Goal: Information Seeking & Learning: Compare options

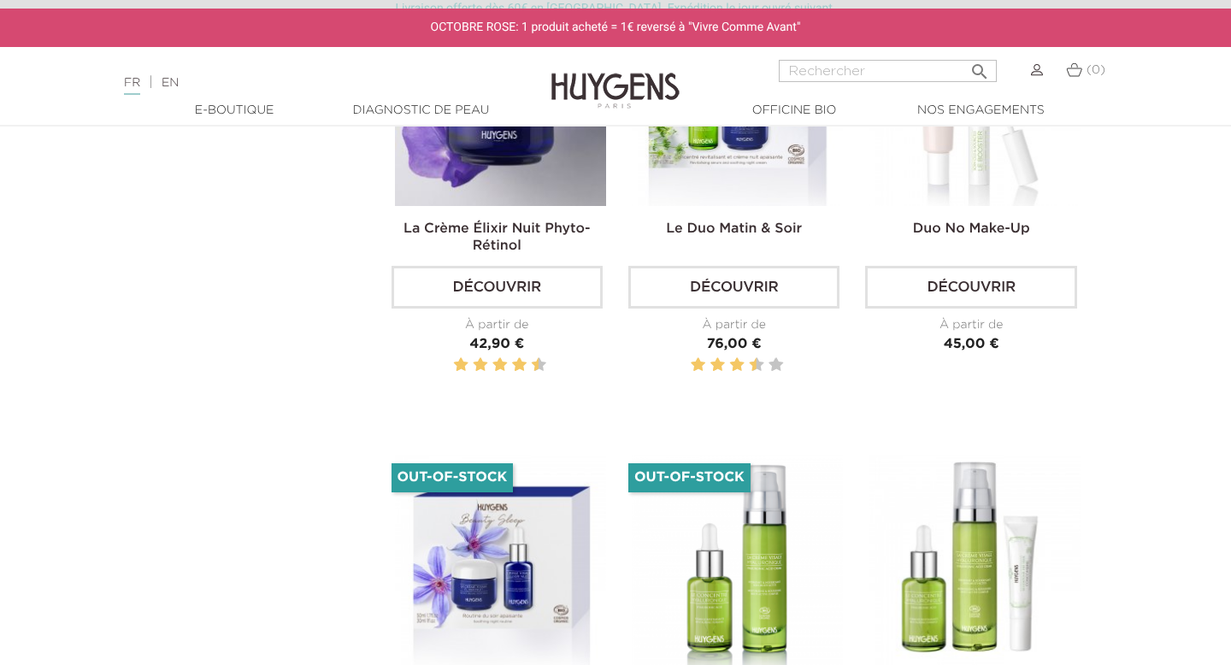
scroll to position [1724, 0]
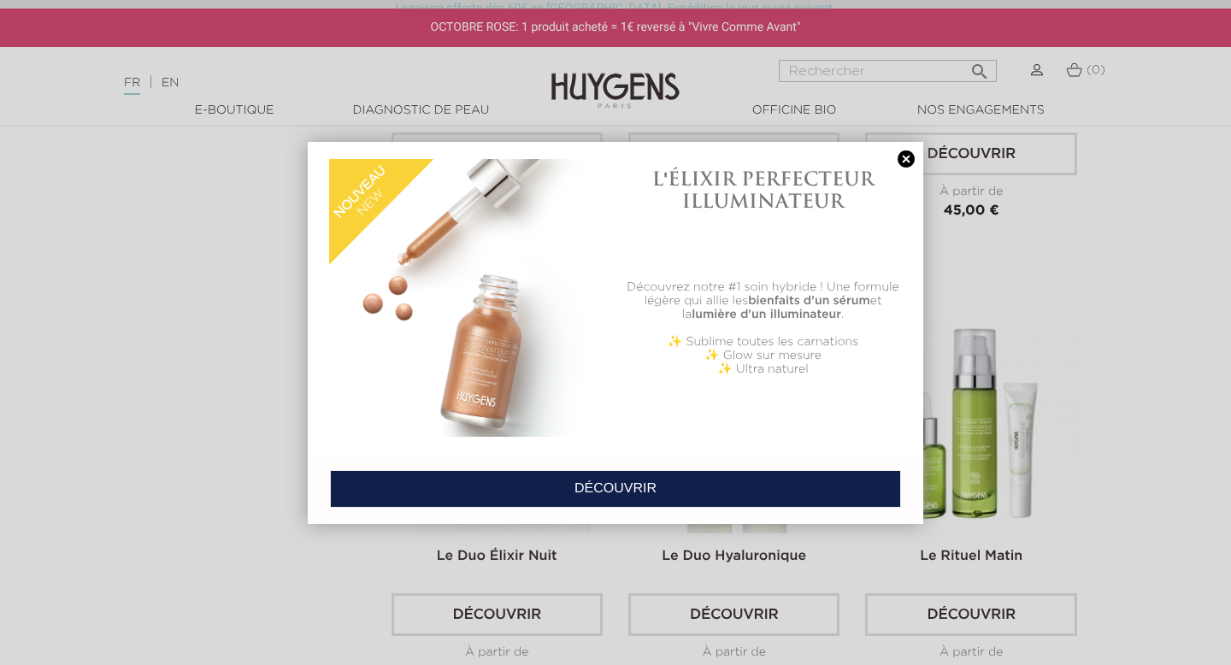
click at [905, 163] on link at bounding box center [906, 159] width 24 height 18
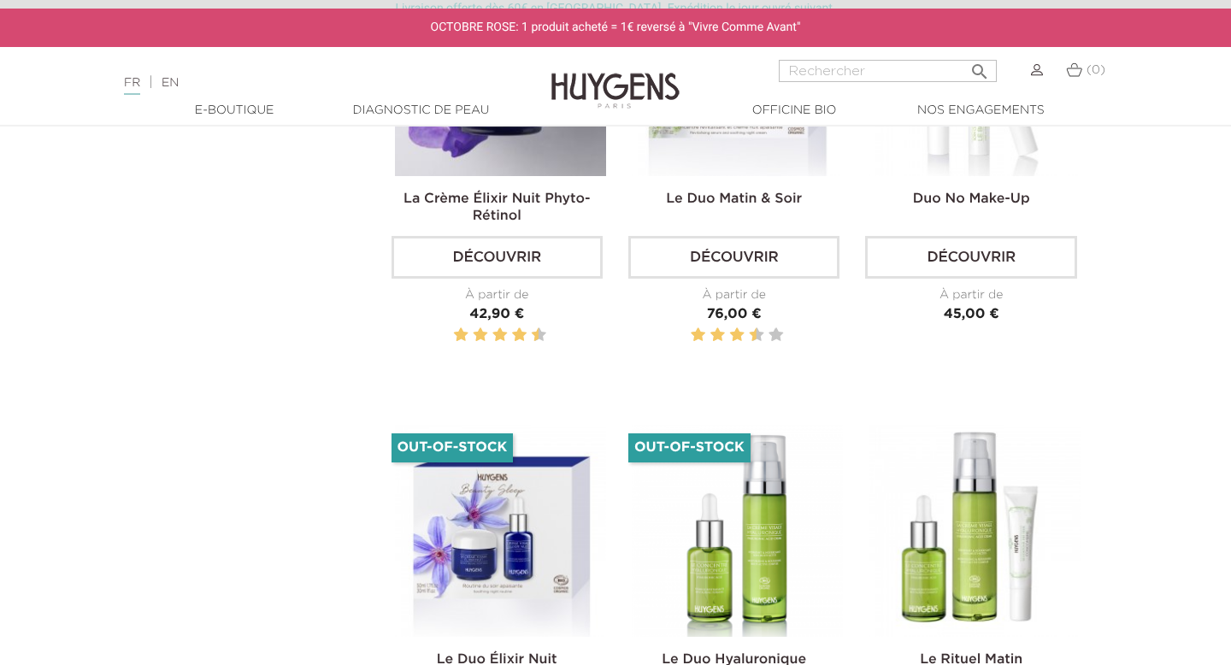
scroll to position [1395, 0]
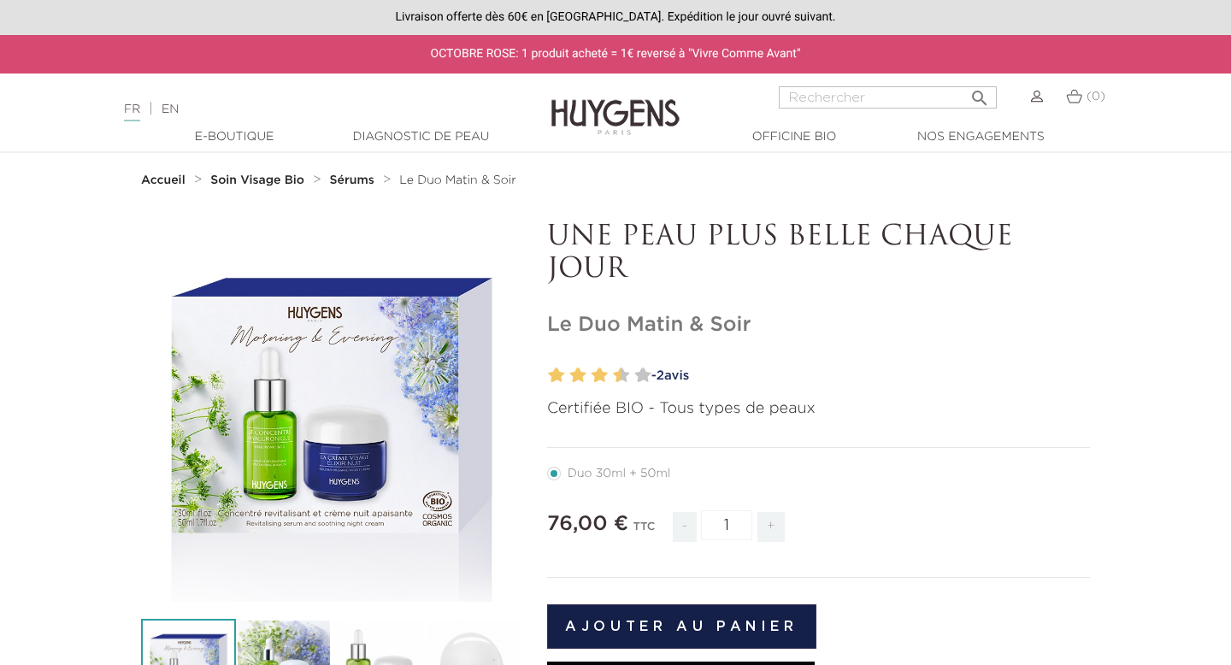
click at [338, 182] on strong "Sérums" at bounding box center [352, 180] width 44 height 12
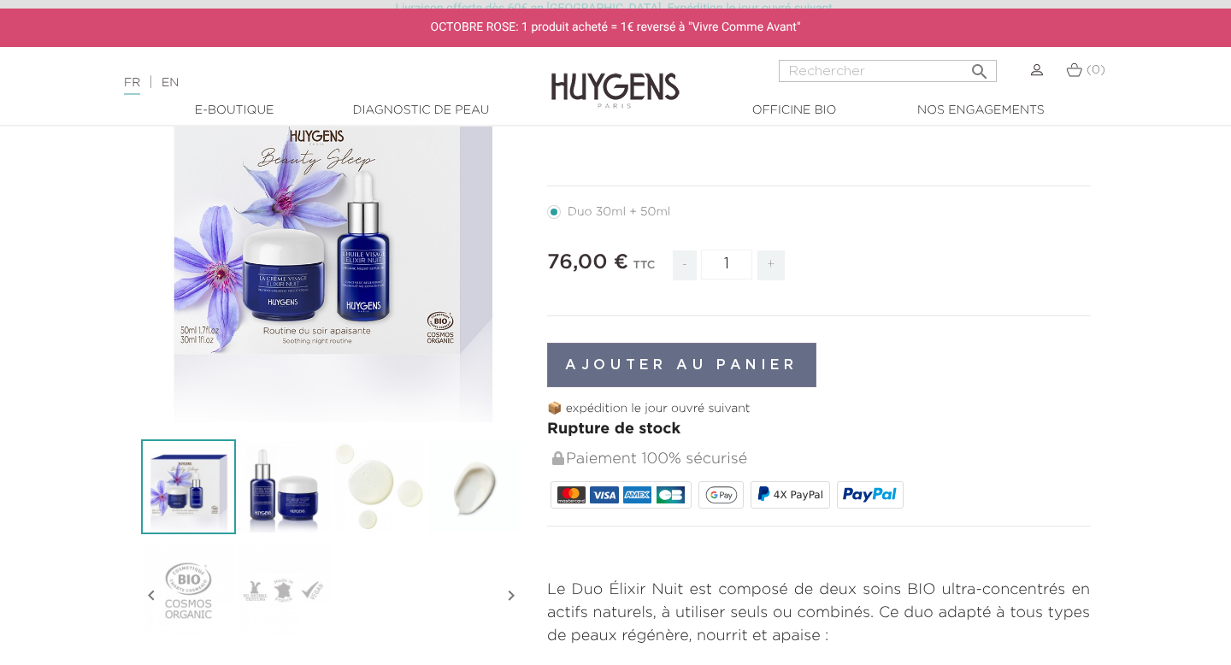
scroll to position [203, 0]
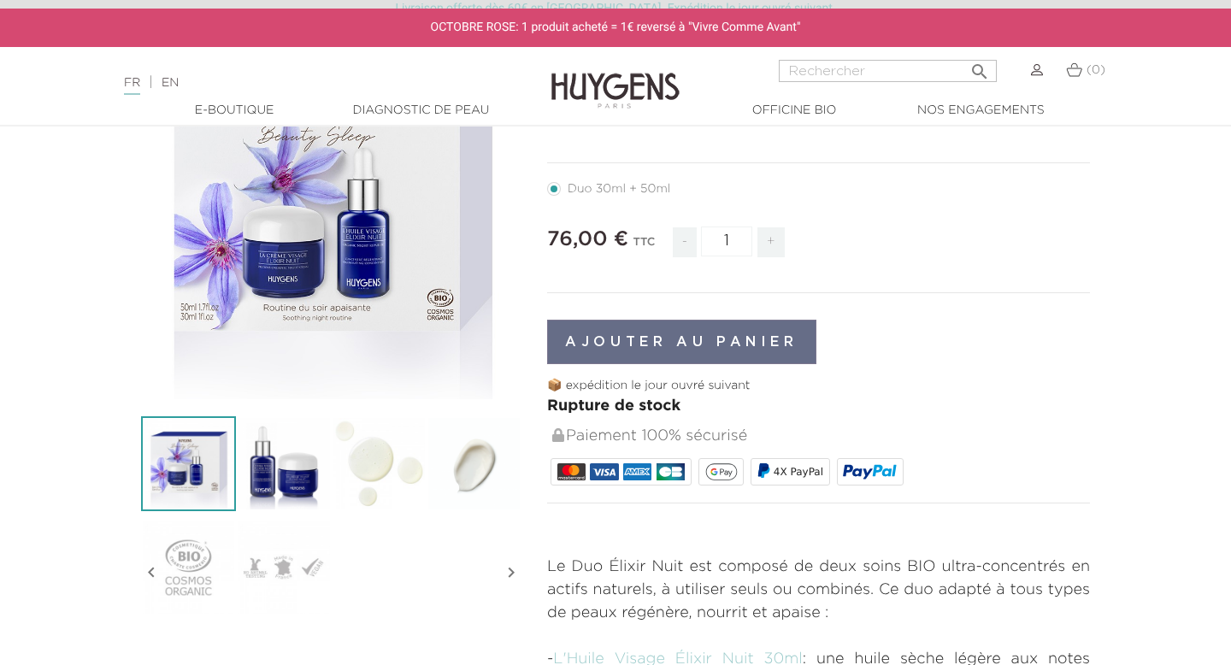
click at [294, 474] on img at bounding box center [283, 463] width 95 height 95
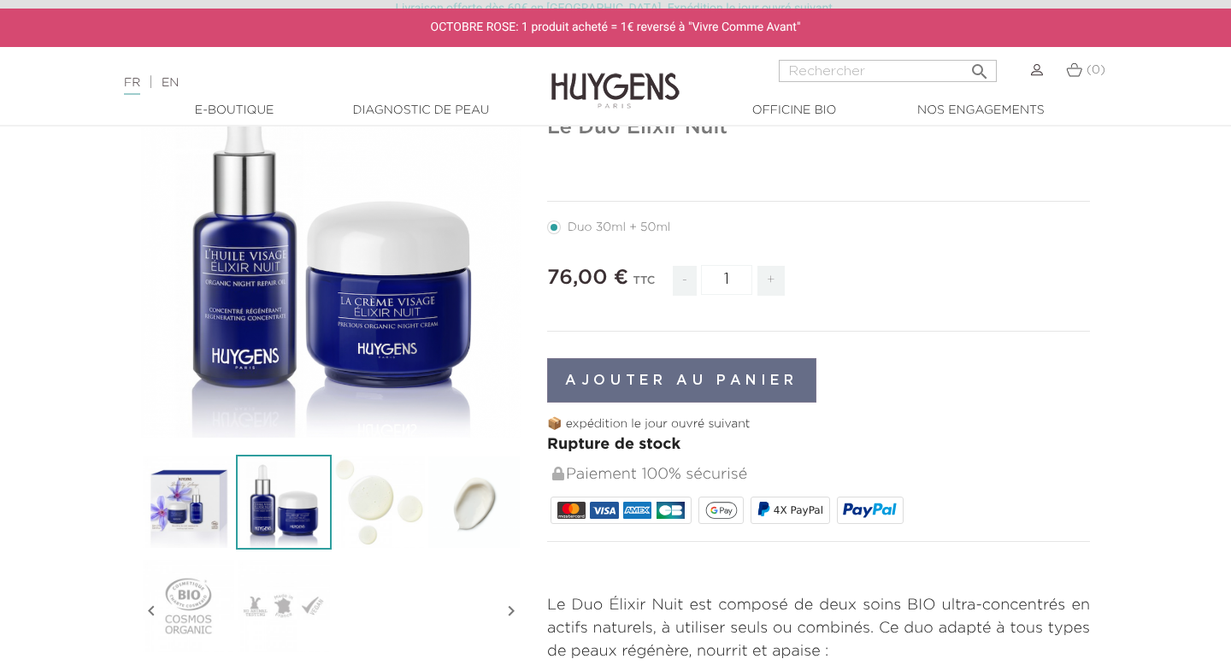
scroll to position [174, 0]
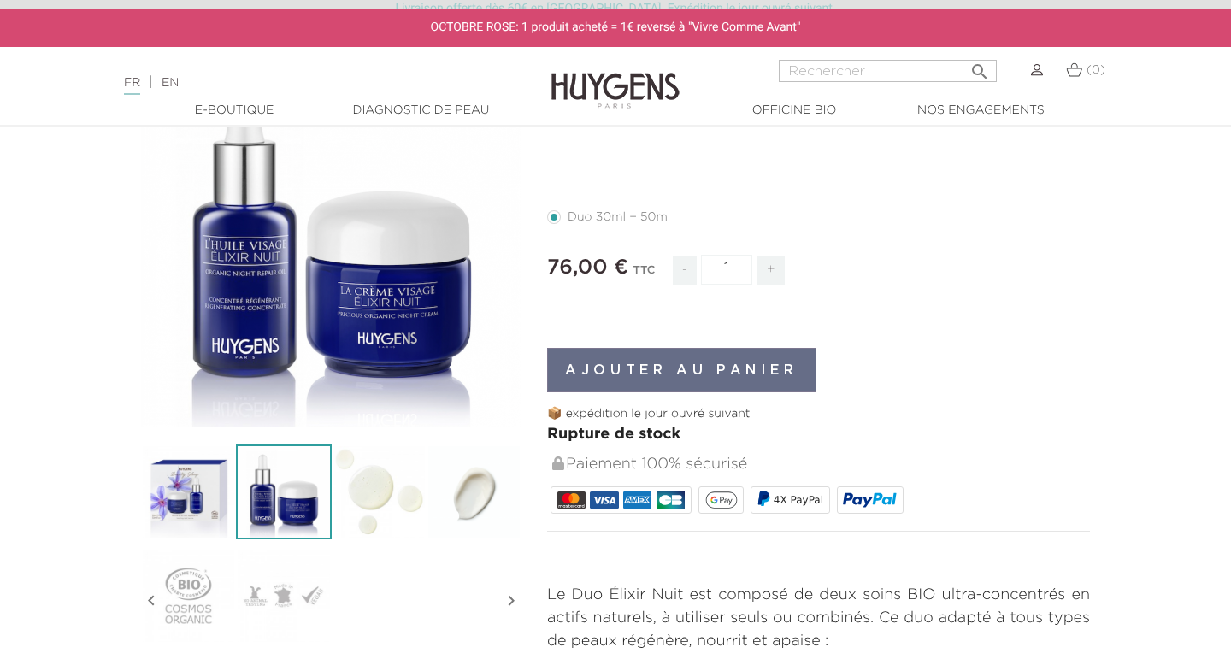
click at [479, 489] on img at bounding box center [473, 491] width 95 height 95
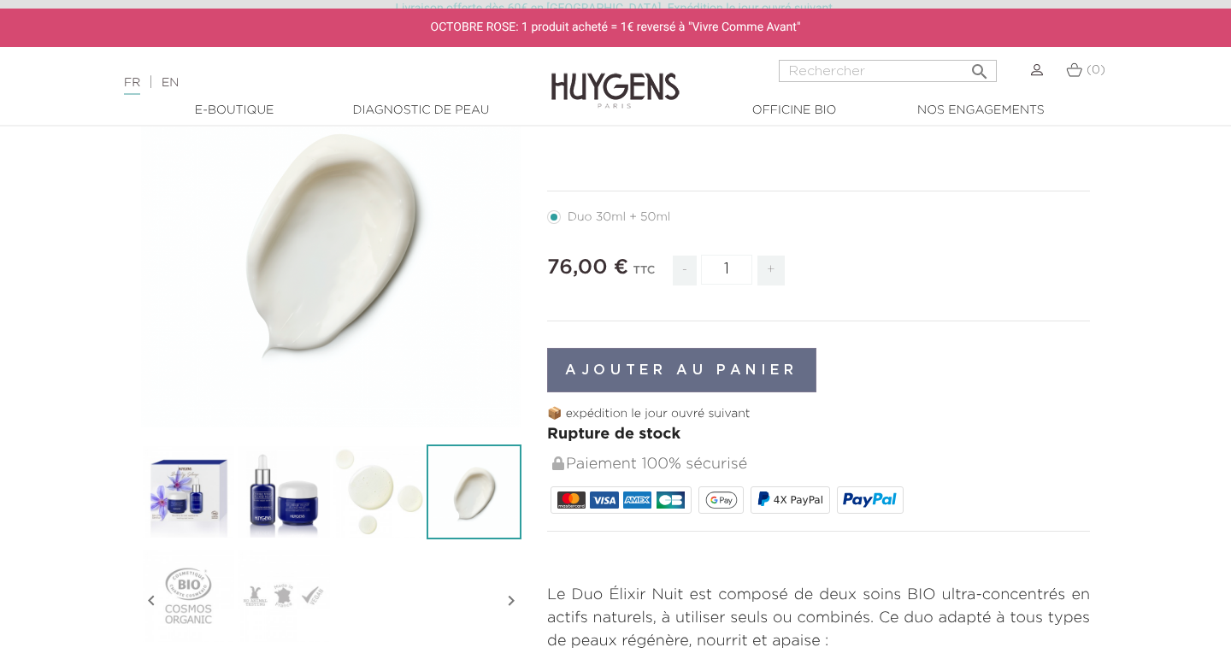
click at [311, 499] on img at bounding box center [283, 491] width 95 height 95
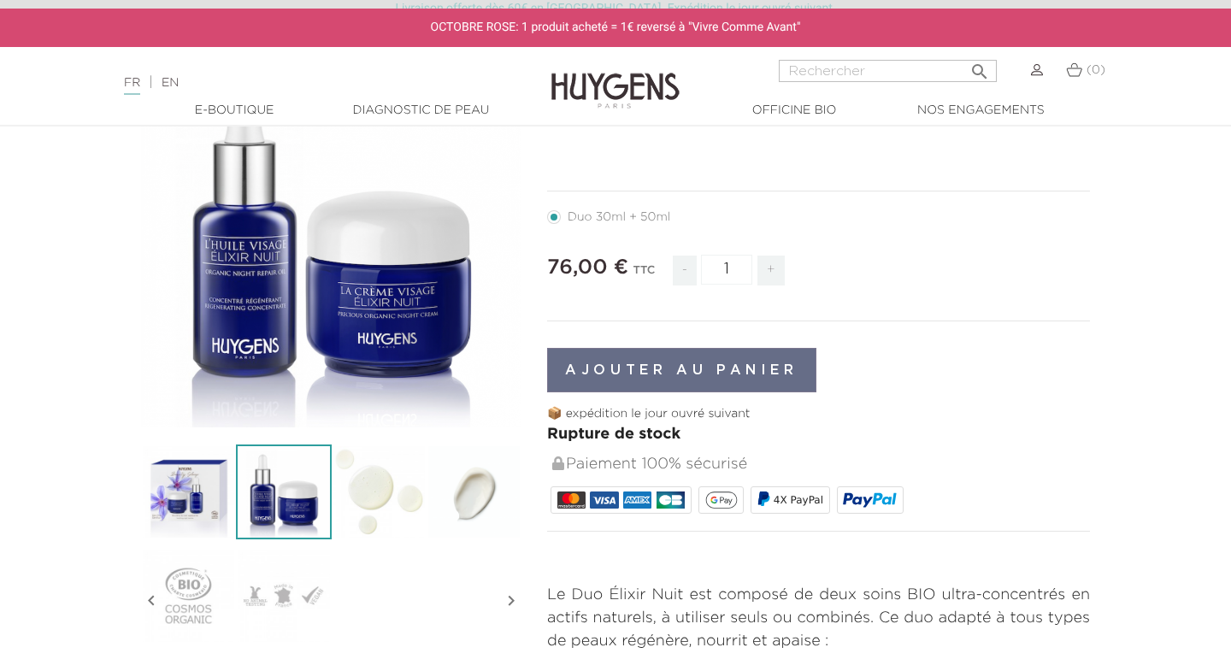
click at [431, 508] on img at bounding box center [473, 491] width 95 height 95
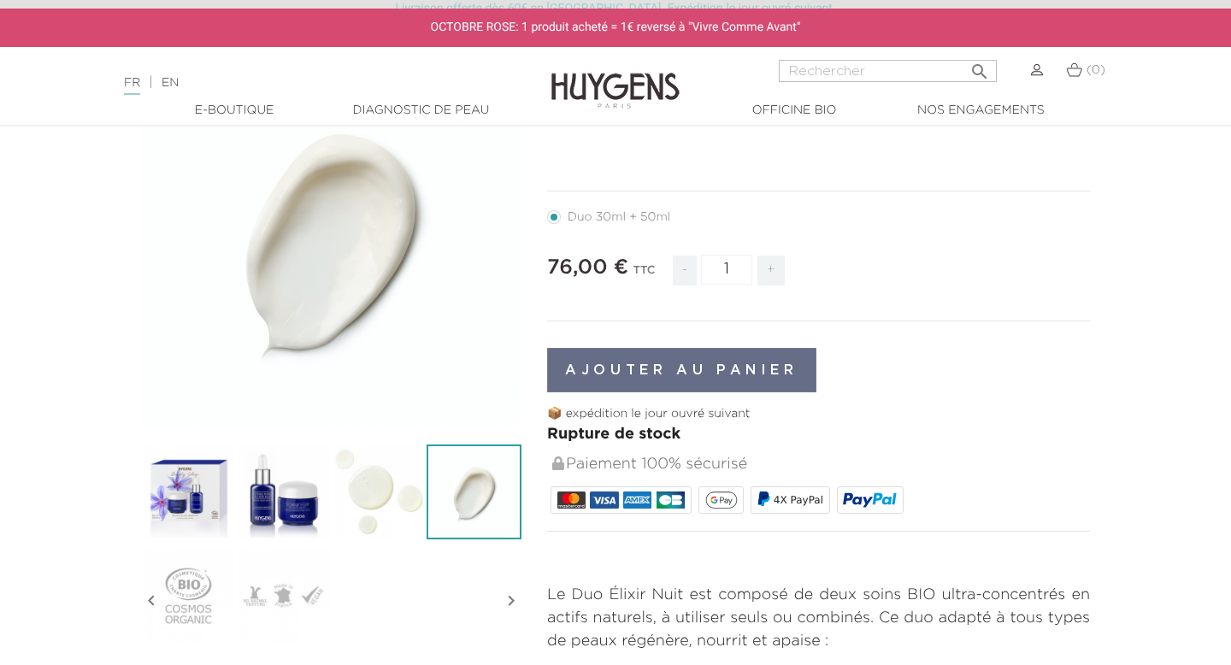
click at [275, 510] on img at bounding box center [283, 491] width 95 height 95
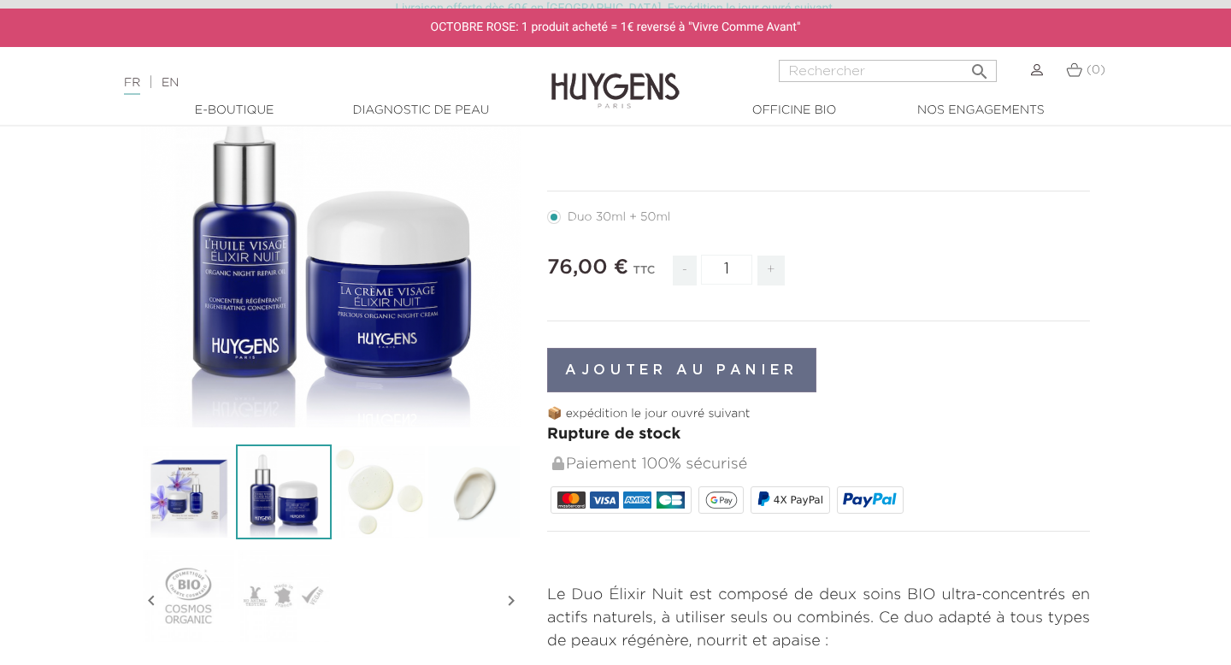
click at [486, 492] on img at bounding box center [473, 491] width 95 height 95
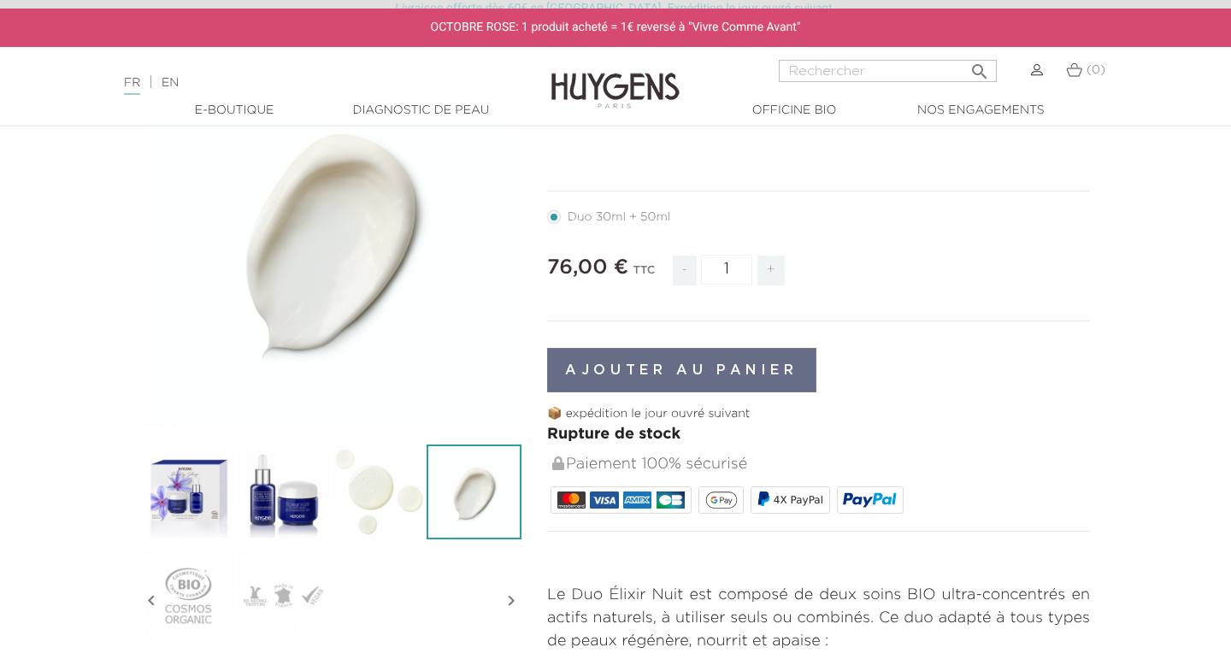
click at [167, 498] on img at bounding box center [188, 491] width 95 height 95
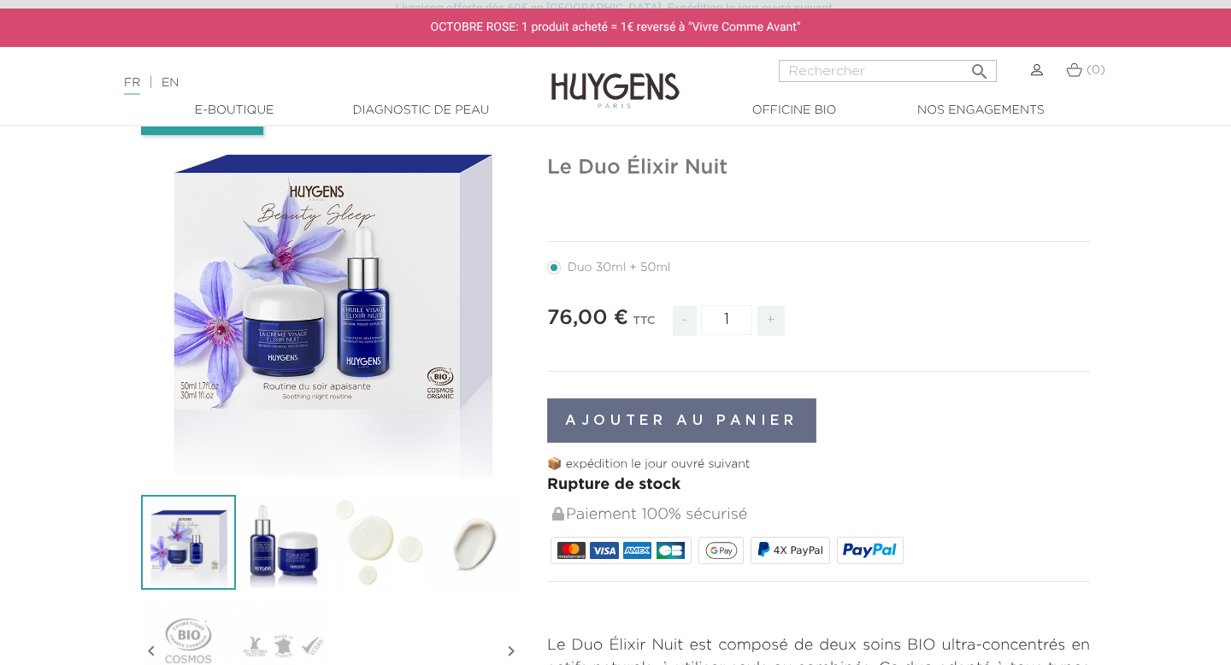
scroll to position [0, 0]
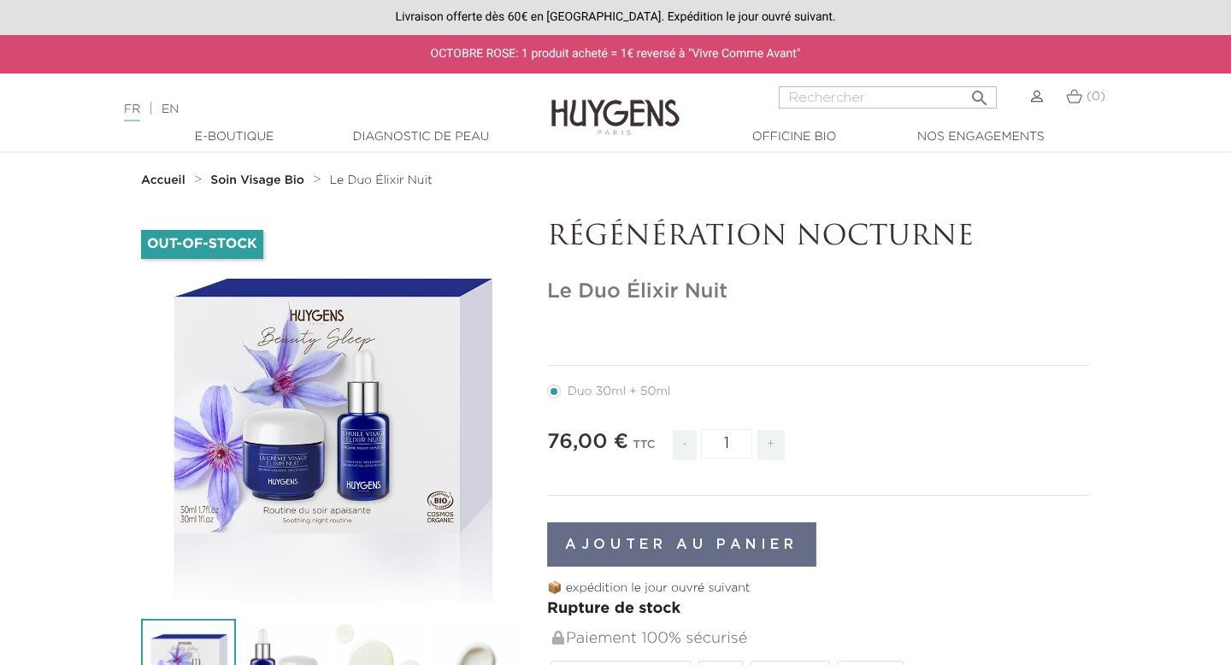
click at [279, 173] on link "Soin Visage Bio" at bounding box center [259, 180] width 98 height 14
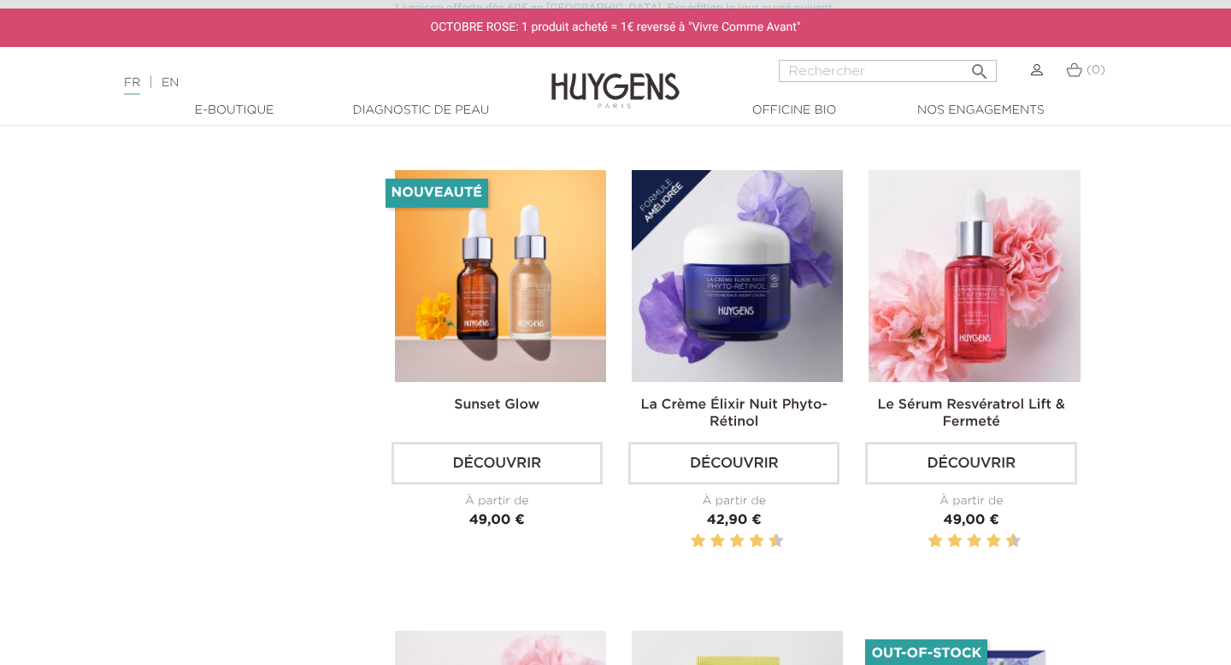
scroll to position [986, 0]
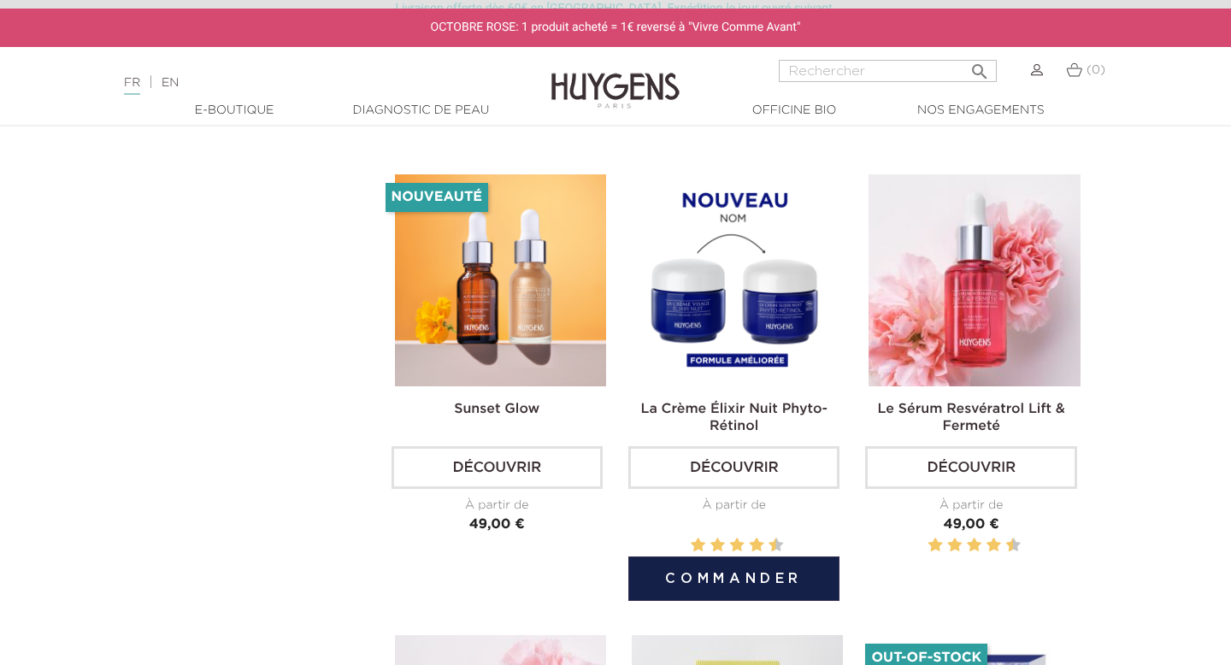
click at [781, 313] on img at bounding box center [737, 279] width 211 height 211
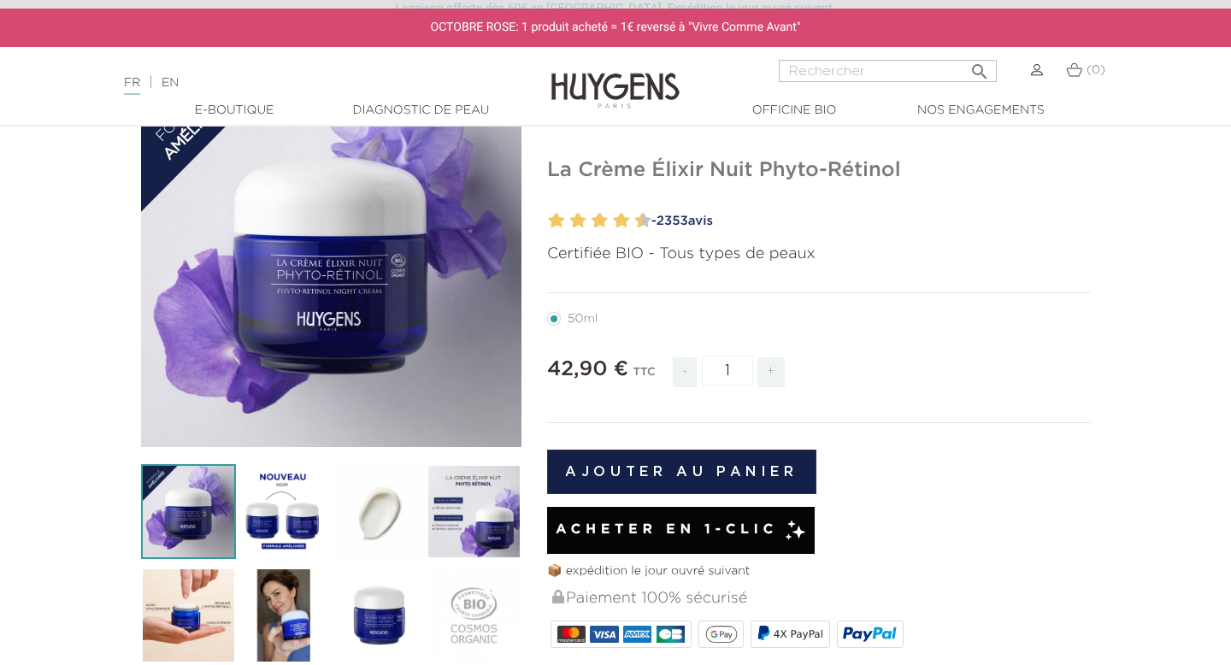
scroll to position [162, 0]
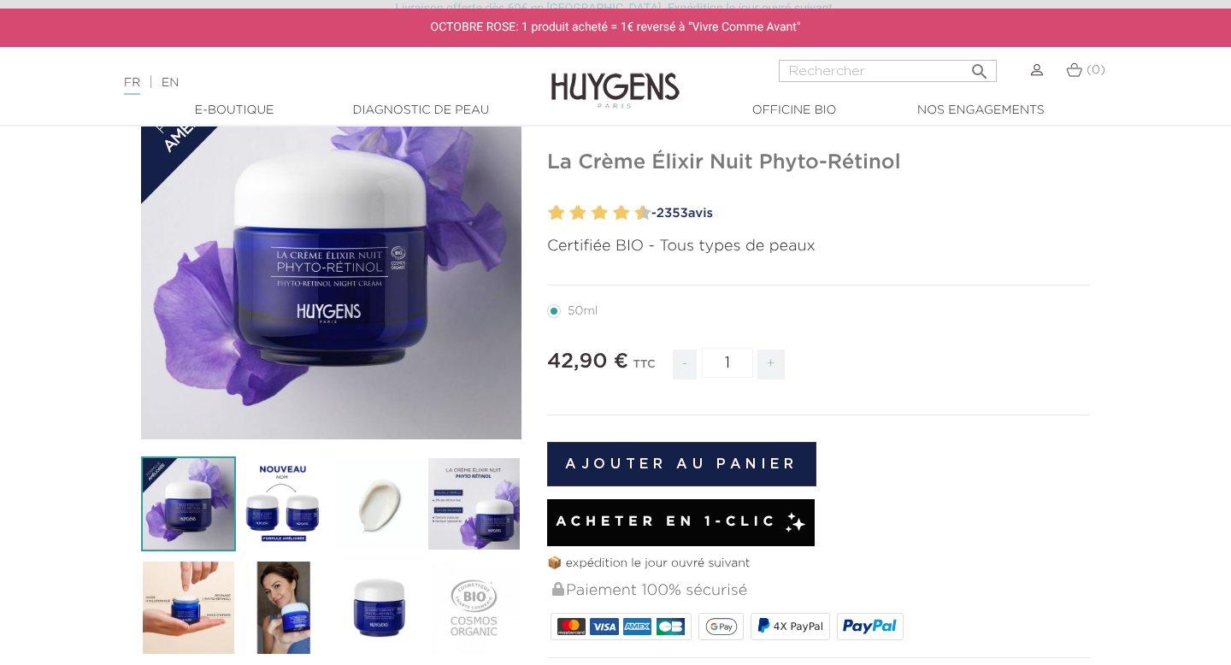
click at [189, 618] on img at bounding box center [188, 607] width 95 height 95
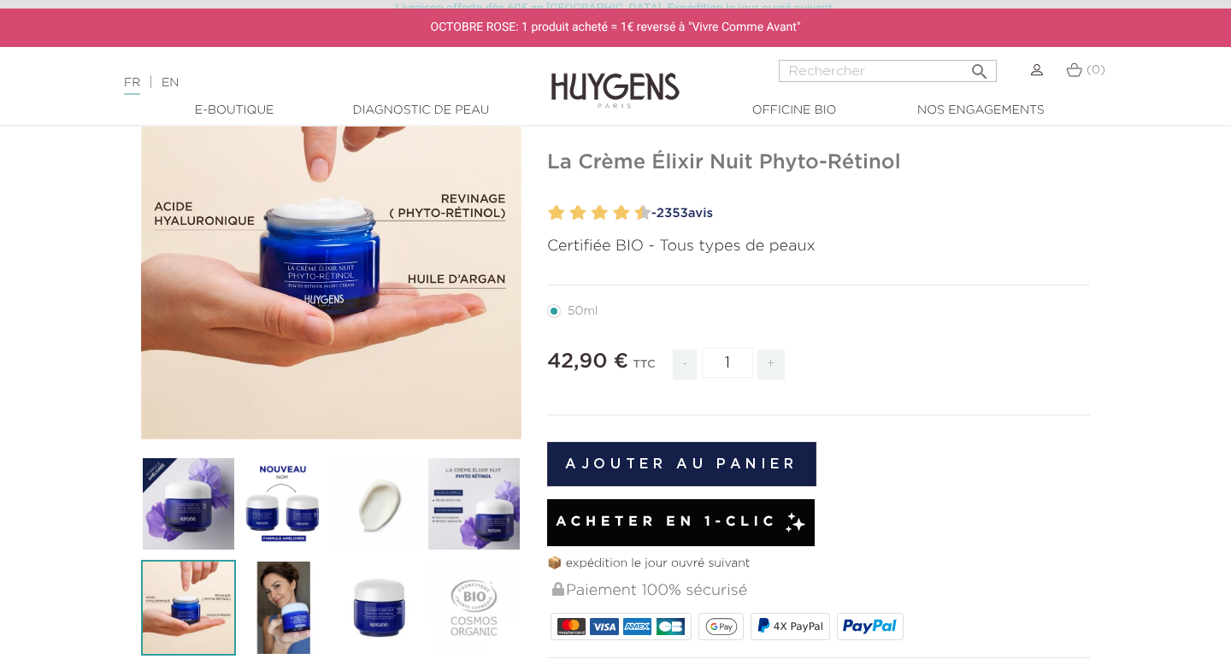
click at [342, 540] on img at bounding box center [379, 503] width 95 height 95
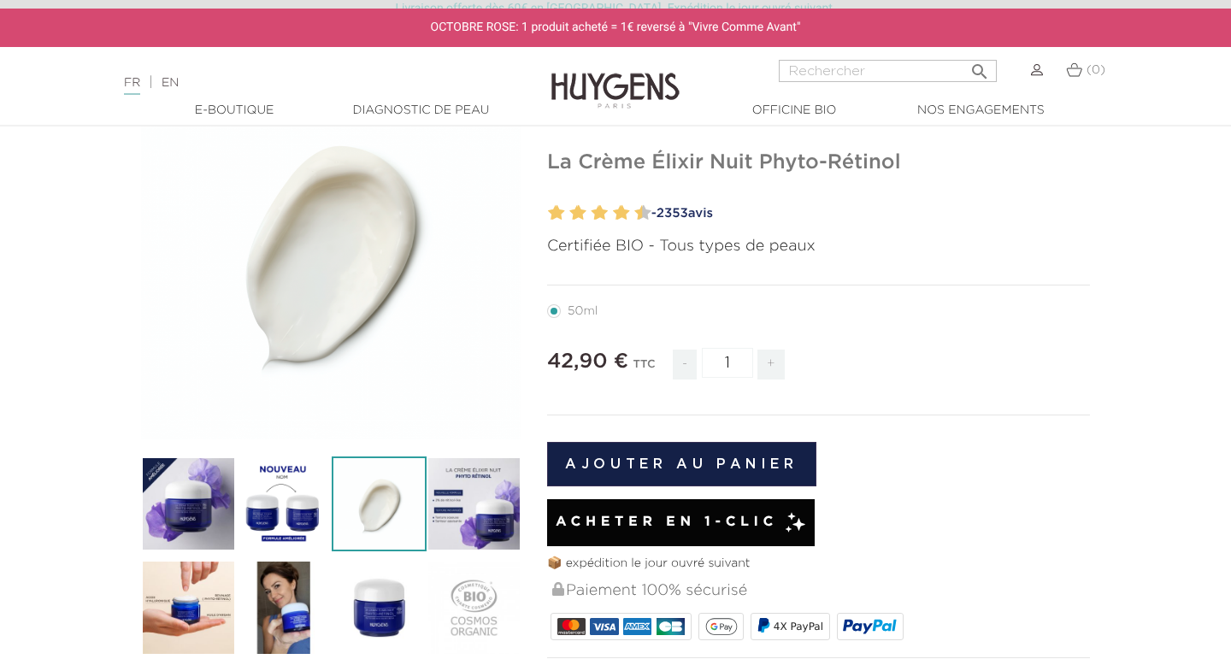
click at [471, 527] on img at bounding box center [473, 503] width 95 height 95
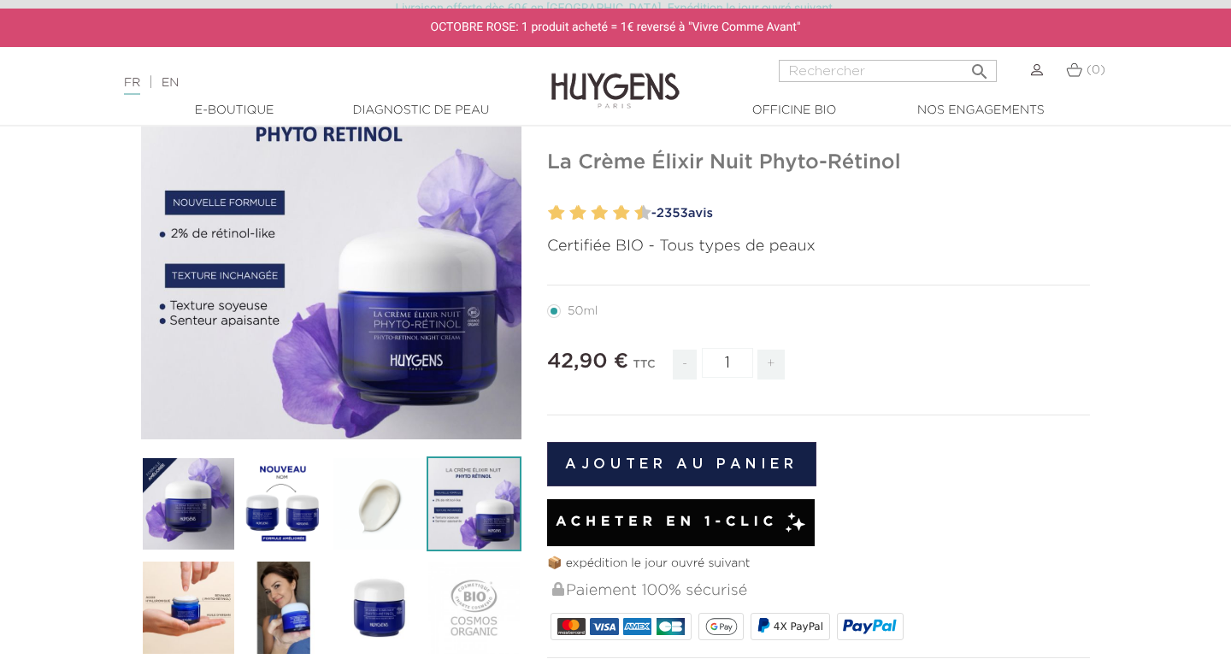
click at [515, 519] on img at bounding box center [473, 503] width 95 height 95
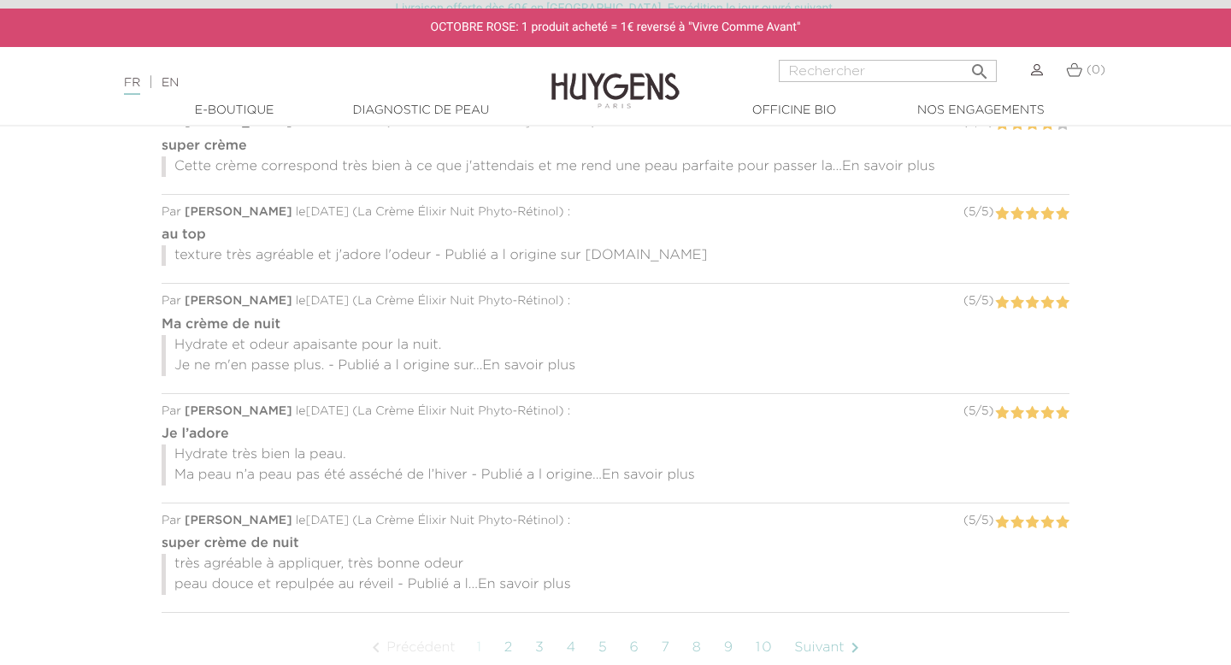
scroll to position [1375, 0]
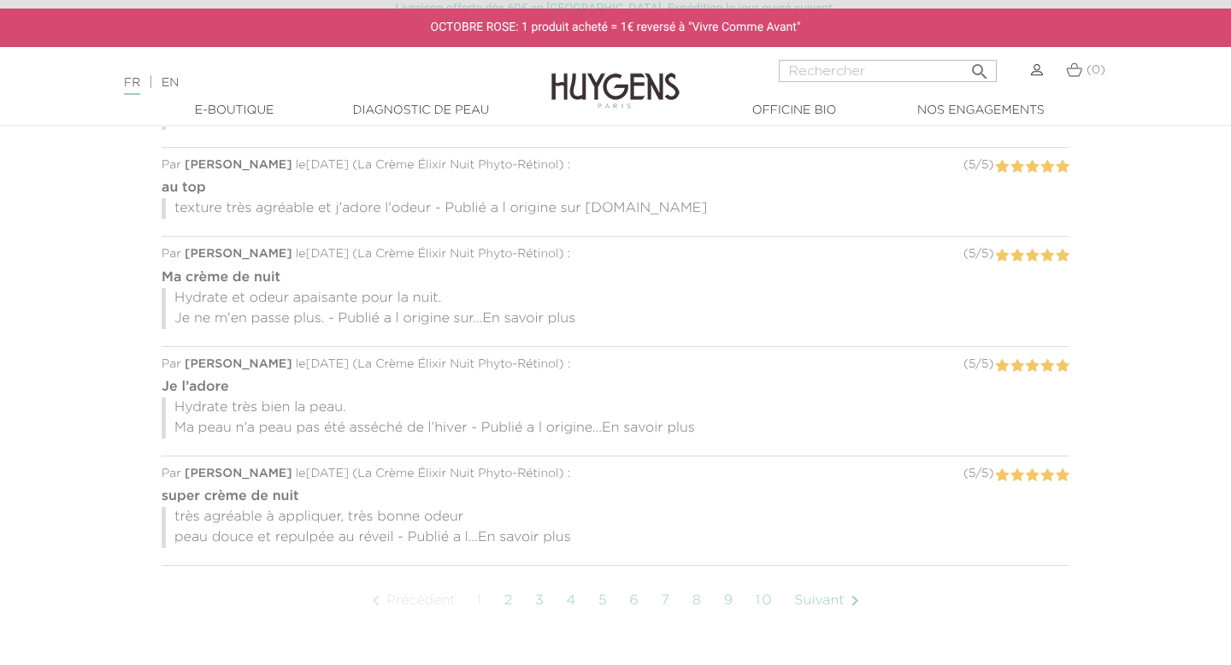
click at [511, 579] on link "2" at bounding box center [509, 600] width 26 height 43
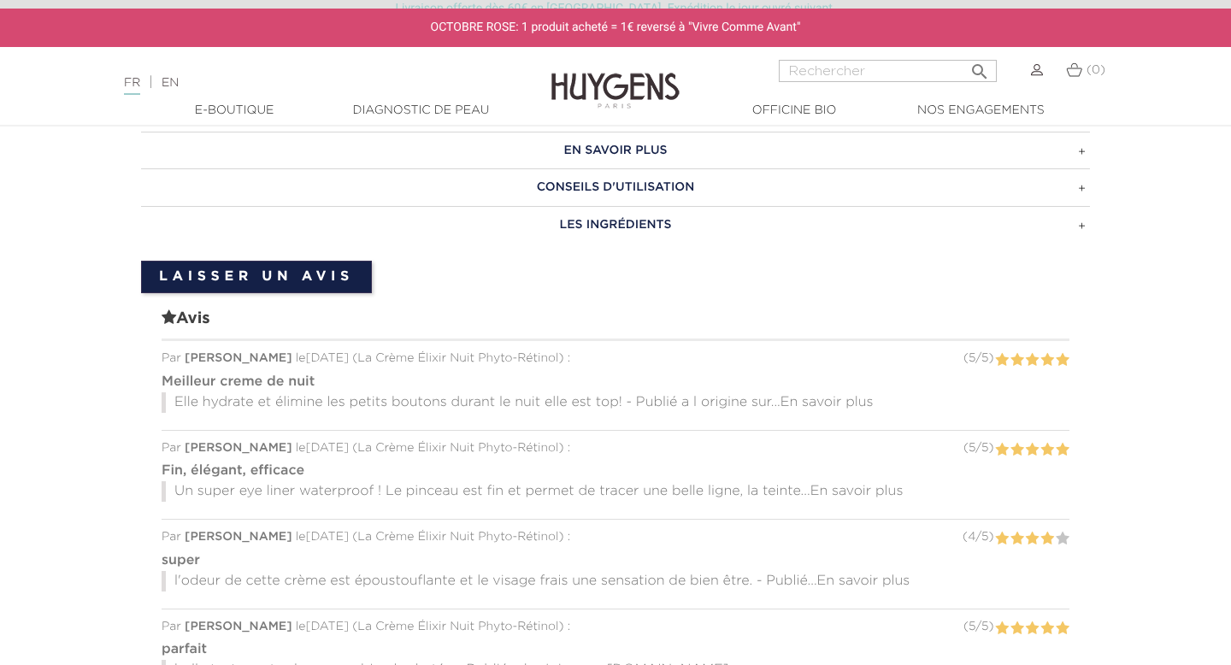
scroll to position [1266, 0]
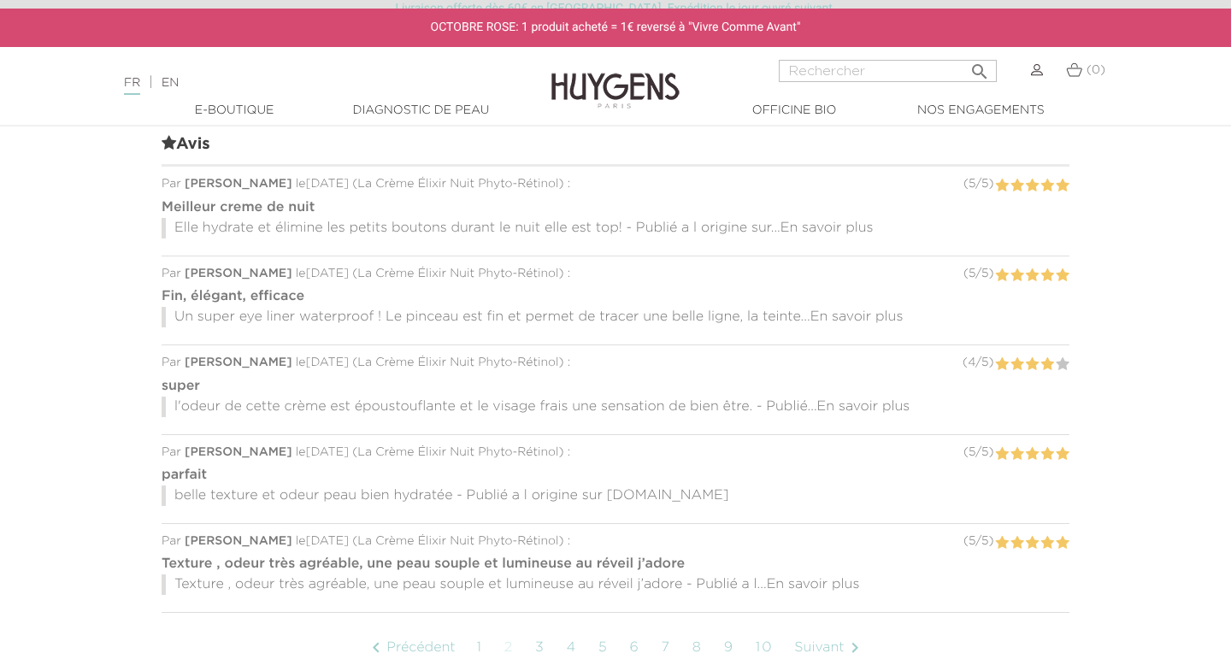
click at [538, 626] on link "3" at bounding box center [539, 647] width 27 height 43
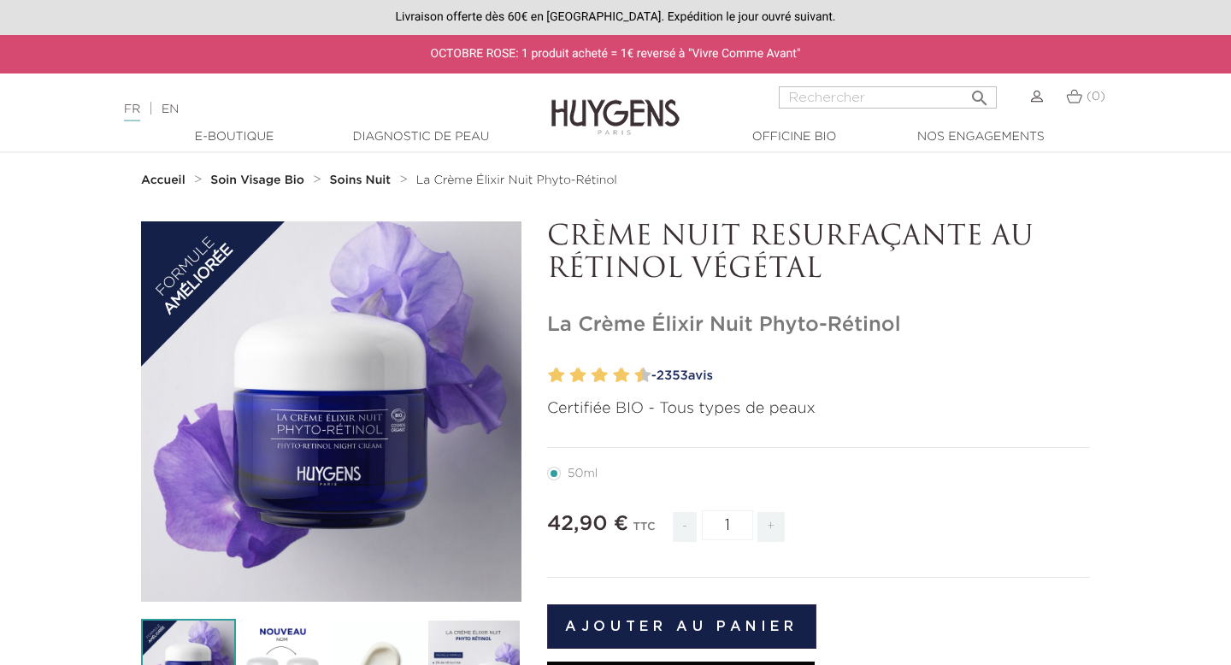
click at [403, 137] on link "Diagnostic de peau" at bounding box center [420, 137] width 171 height 18
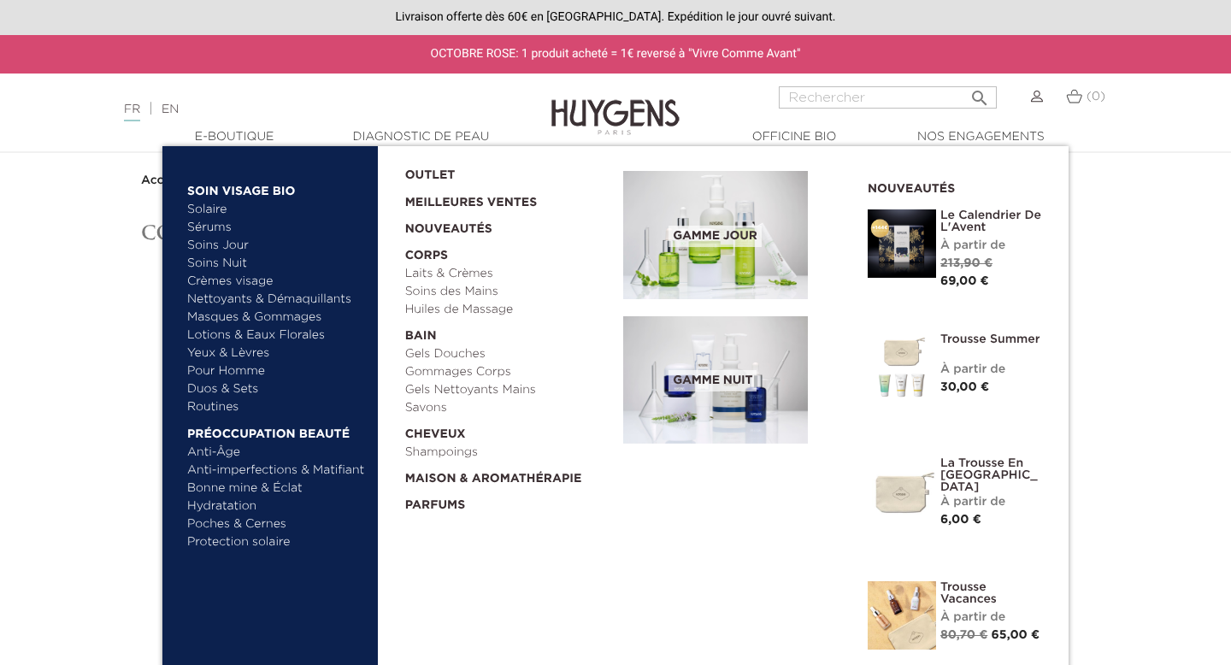
click at [739, 244] on span "Gamme jour" at bounding box center [714, 236] width 92 height 21
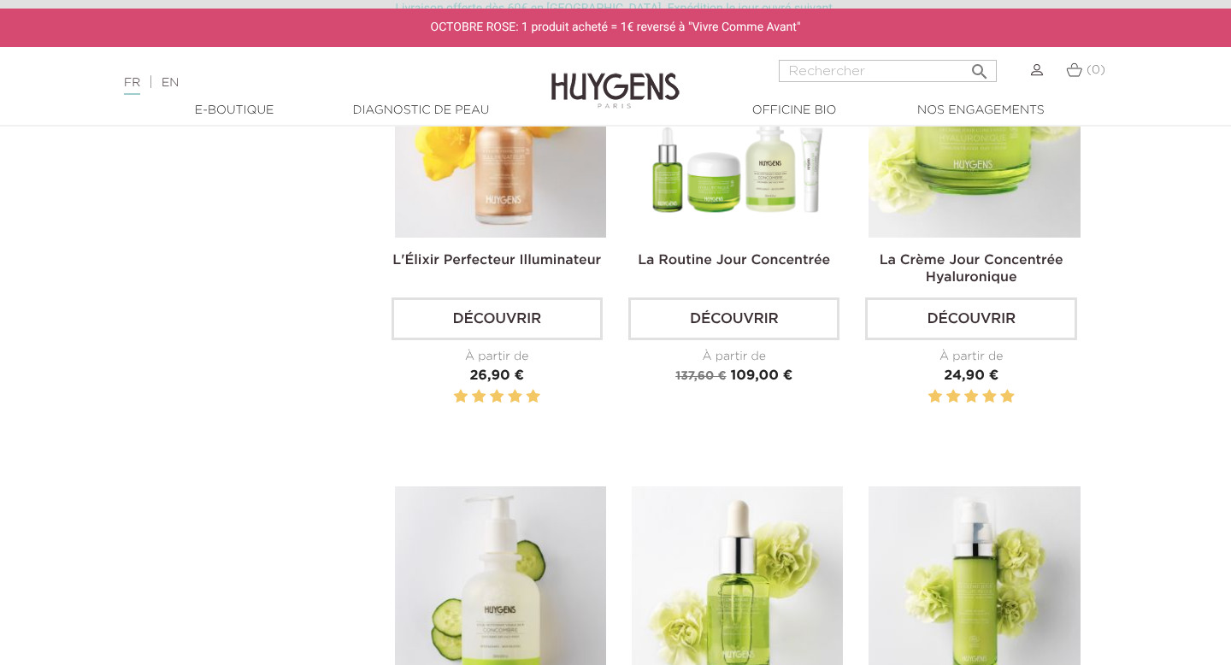
scroll to position [624, 0]
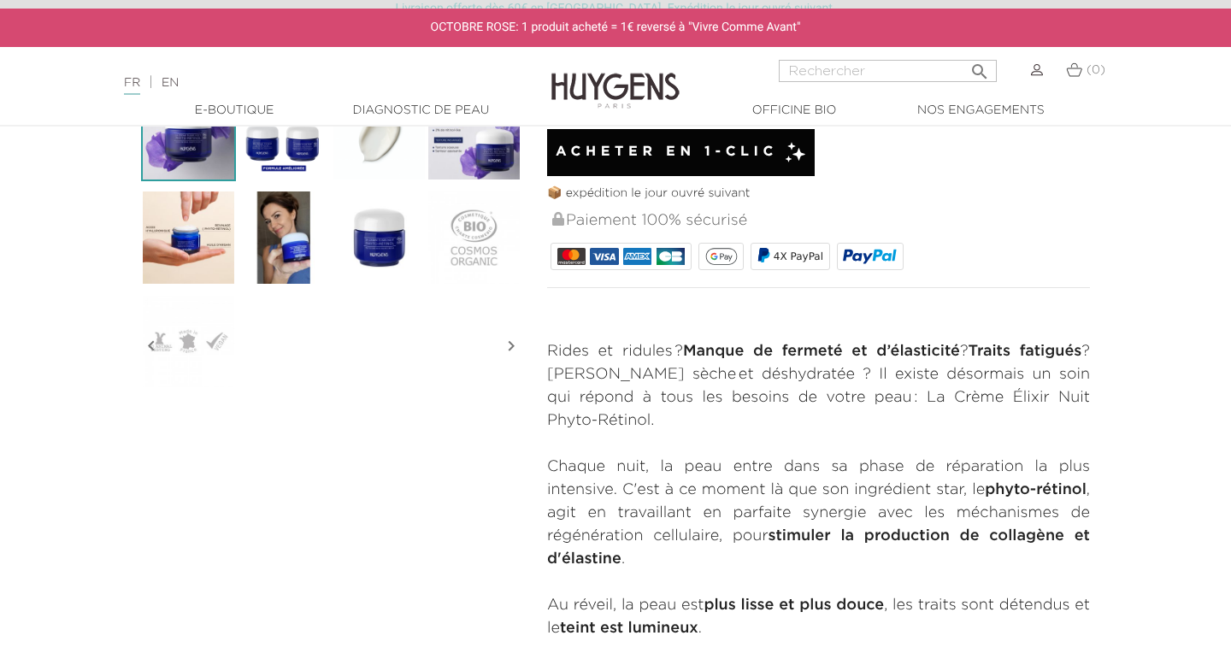
scroll to position [533, 0]
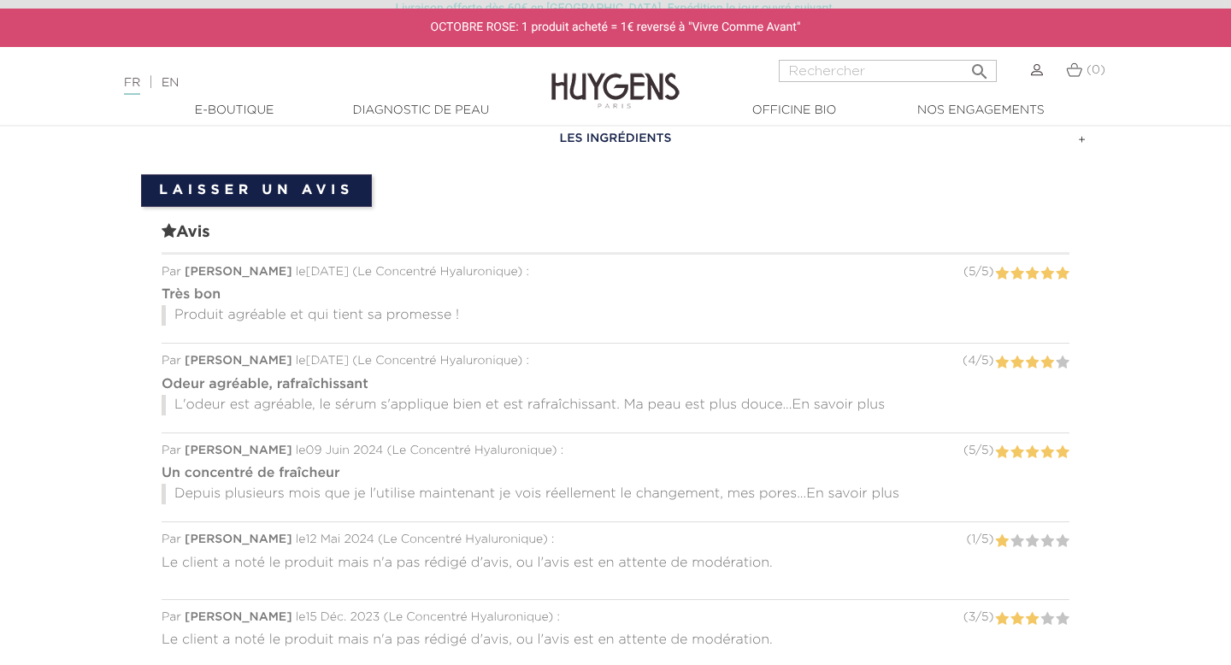
scroll to position [1378, 0]
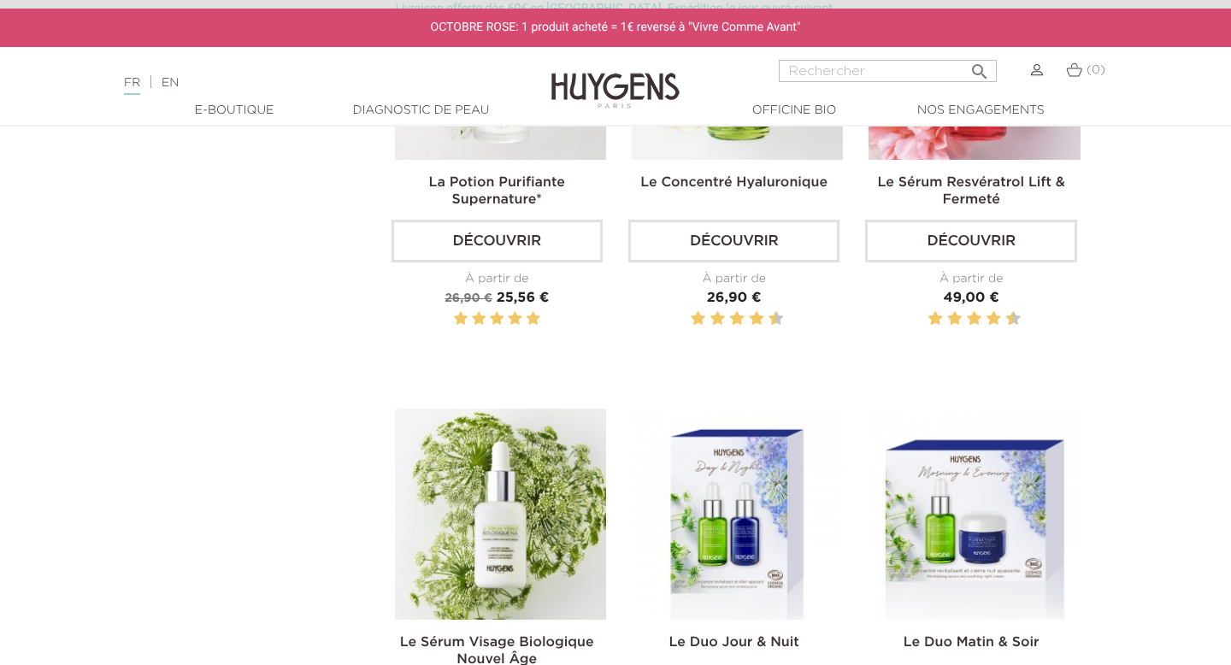
scroll to position [917, 0]
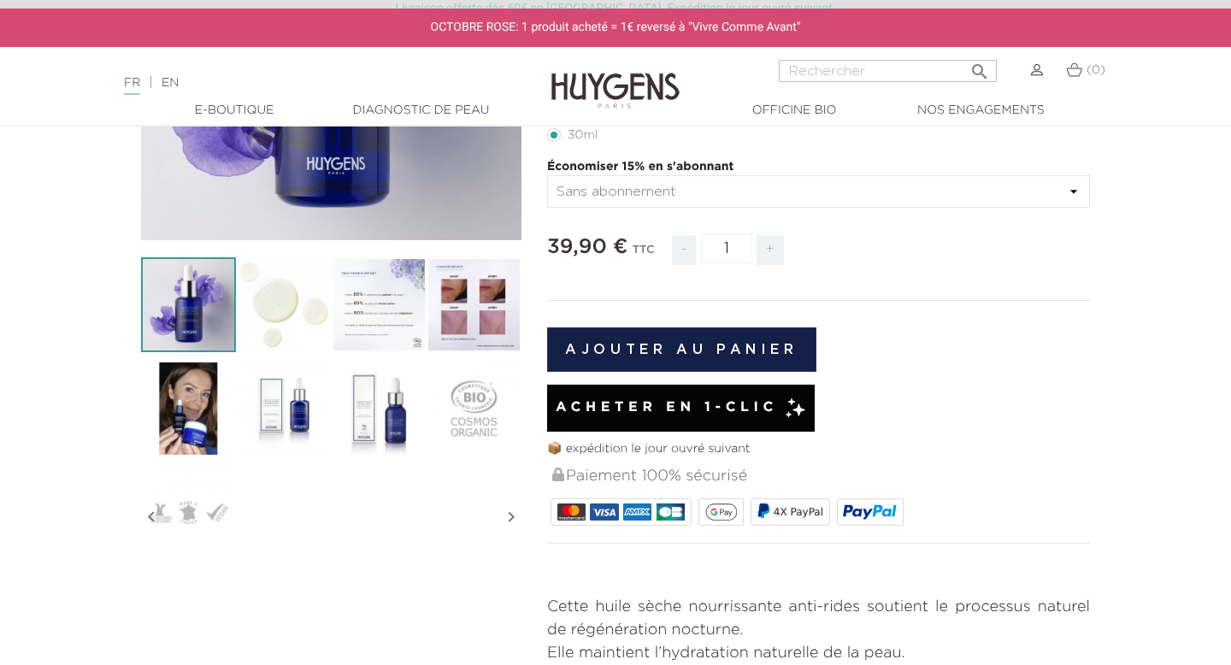
scroll to position [236, 0]
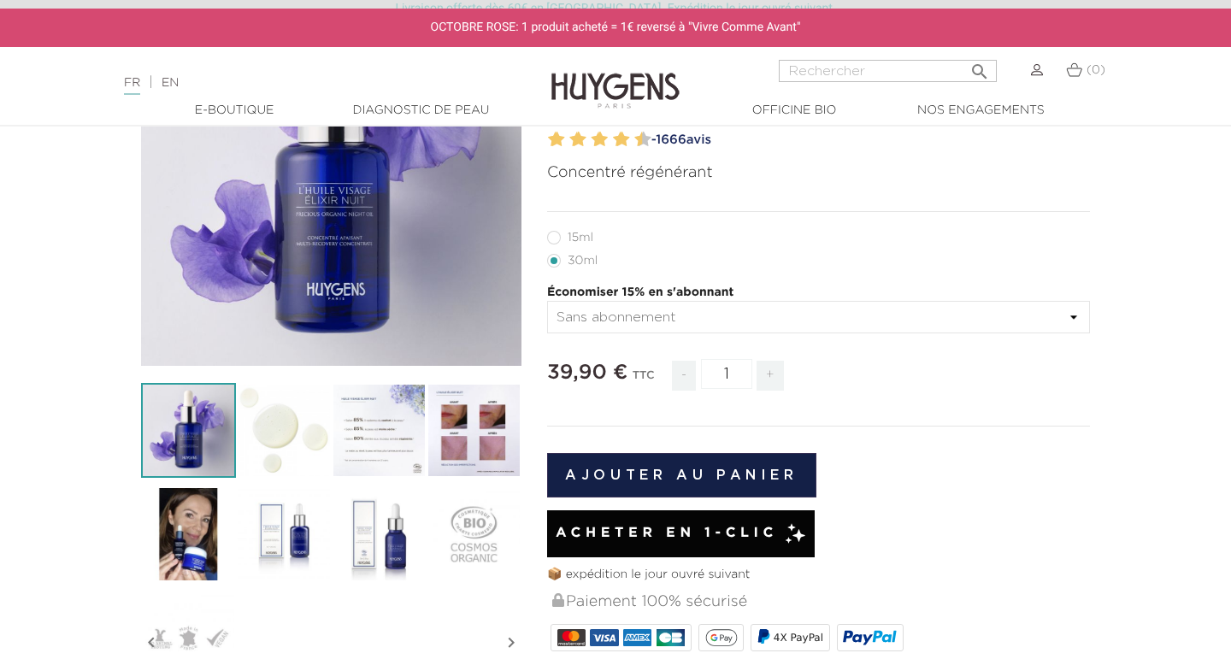
click at [180, 544] on img at bounding box center [188, 533] width 95 height 95
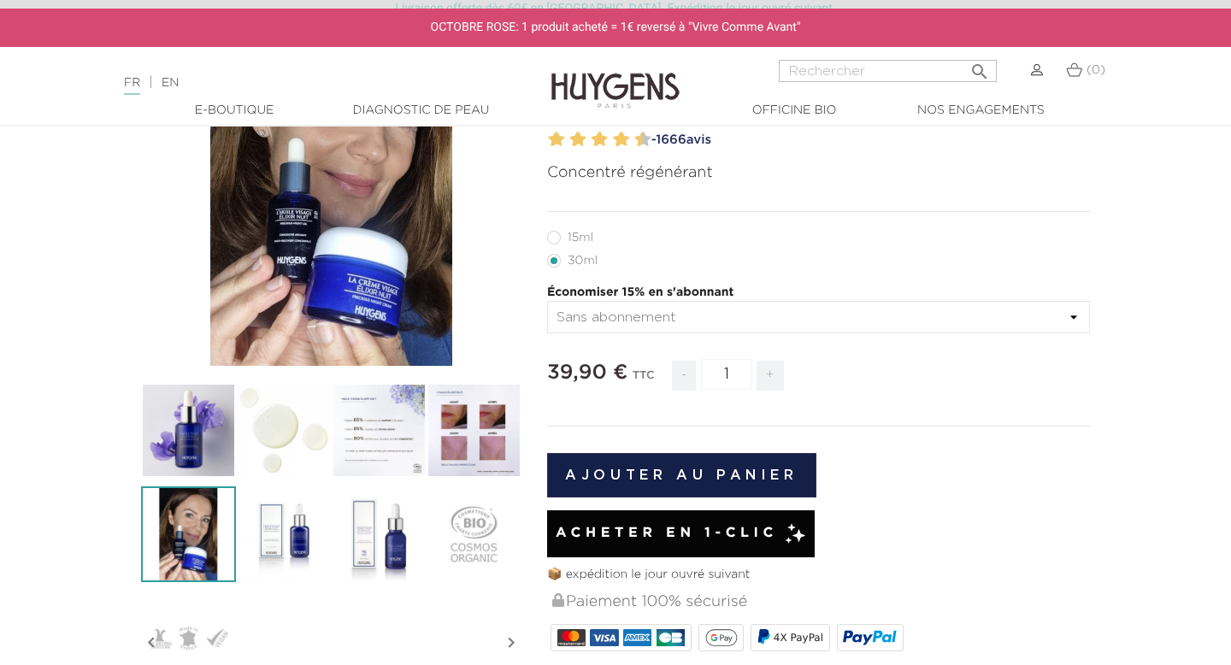
click at [202, 429] on img at bounding box center [188, 430] width 95 height 95
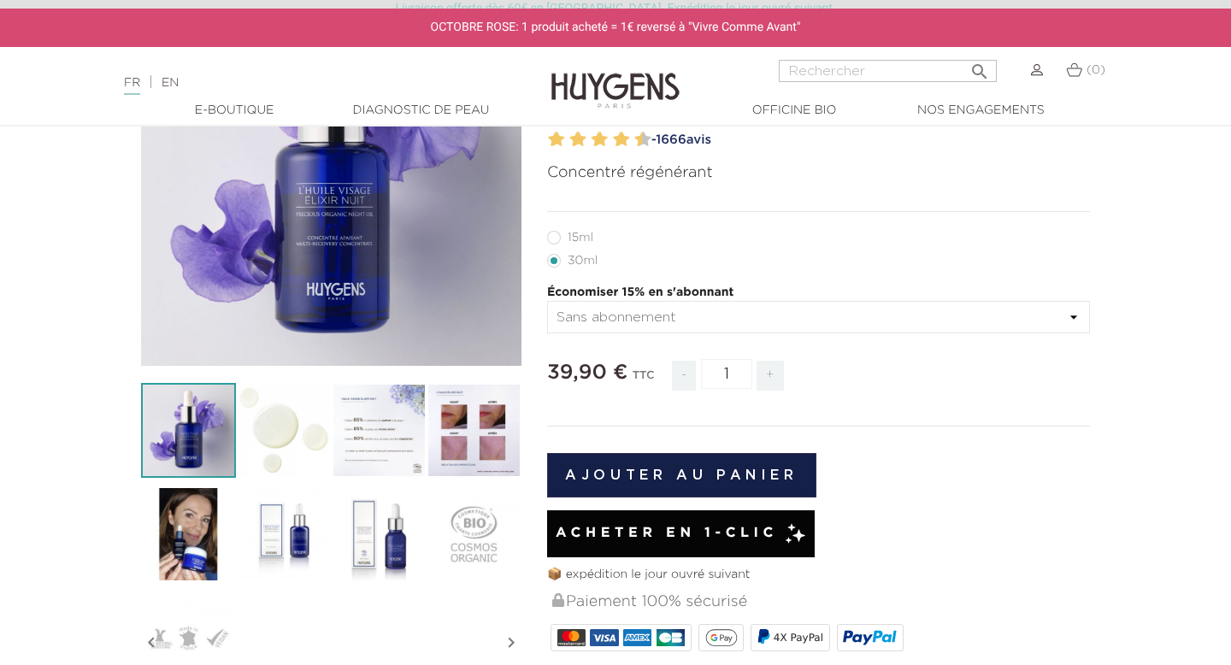
click at [203, 513] on img at bounding box center [188, 533] width 95 height 95
